Goal: Information Seeking & Learning: Learn about a topic

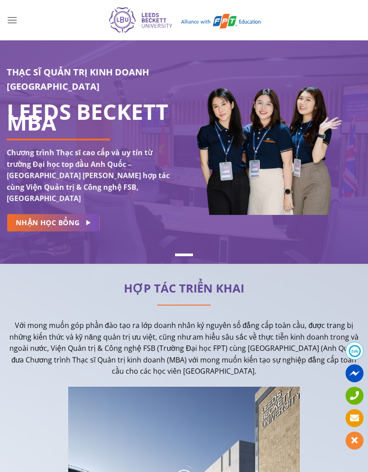
click at [16, 17] on icon "Menu" at bounding box center [12, 19] width 11 height 13
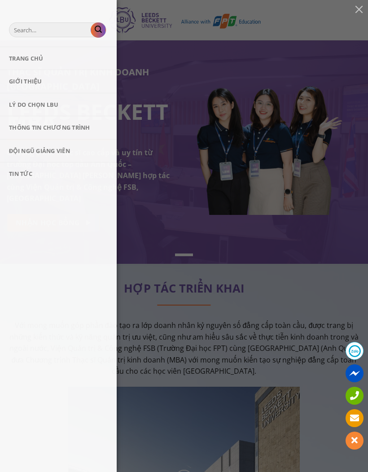
click at [21, 128] on link "Thông tin chương trình" at bounding box center [58, 127] width 117 height 22
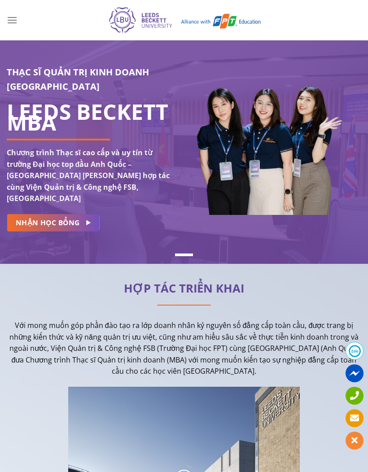
click at [10, 18] on icon "Menu" at bounding box center [12, 19] width 11 height 13
click at [74, 217] on span "NHẬN HỌC BỔNG" at bounding box center [48, 222] width 64 height 11
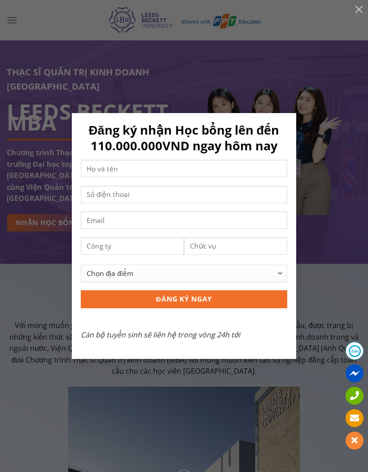
click at [338, 295] on div "Đăng ký nhận Học bổng lên đến 110.000.000VND ngay hôm nay Chọn địa điểm Hà Nội …" at bounding box center [183, 236] width 341 height 246
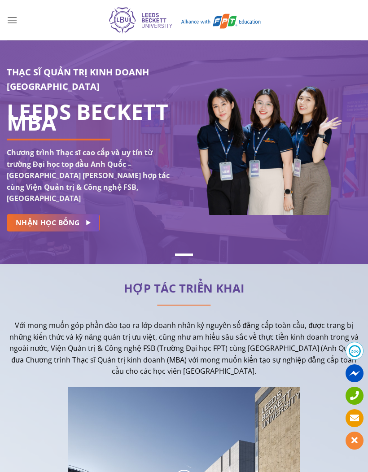
click at [13, 22] on icon "Menu" at bounding box center [12, 19] width 11 height 13
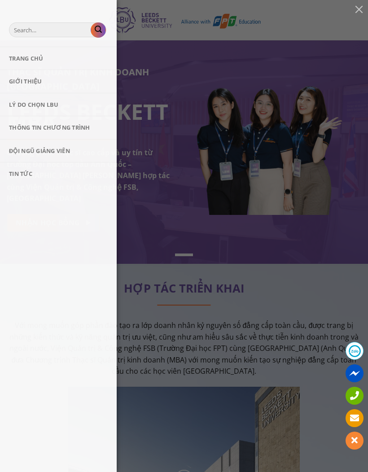
click at [87, 131] on link "Thông tin chương trình" at bounding box center [58, 127] width 117 height 22
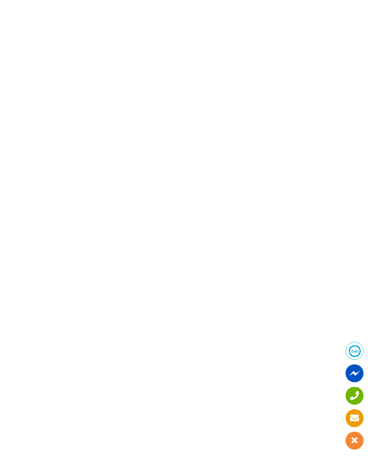
scroll to position [4729, 0]
